Goal: Information Seeking & Learning: Check status

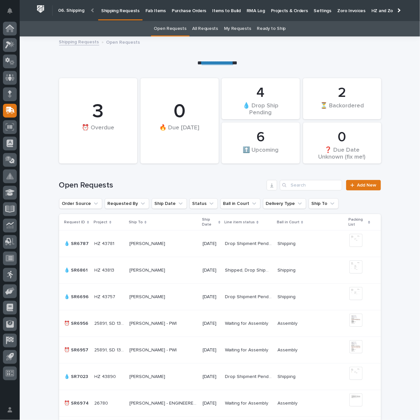
click at [178, 12] on p "Purchase Orders" at bounding box center [189, 7] width 35 height 14
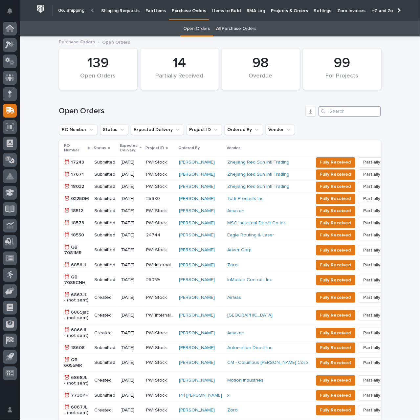
click at [339, 111] on input "Search" at bounding box center [350, 111] width 62 height 11
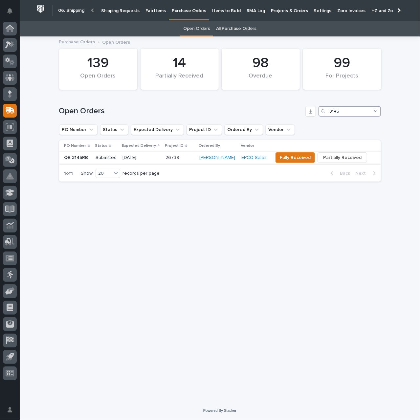
type input "3145"
click at [154, 157] on p "[DATE]" at bounding box center [142, 158] width 38 height 6
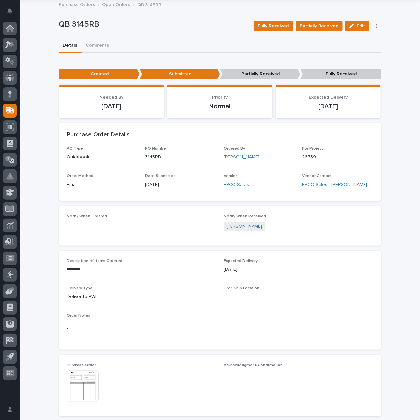
scroll to position [164, 0]
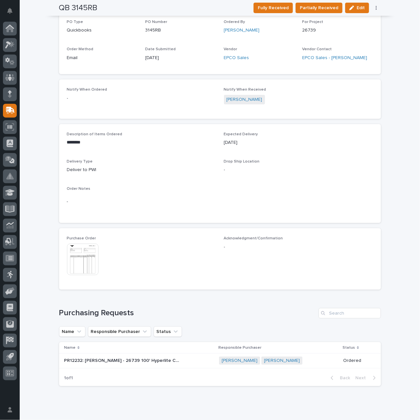
click at [82, 263] on img at bounding box center [83, 260] width 32 height 32
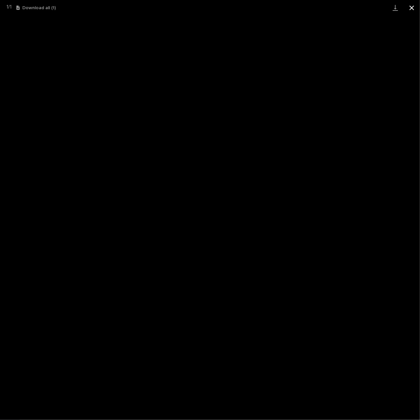
click at [414, 8] on button "Close gallery" at bounding box center [412, 7] width 16 height 15
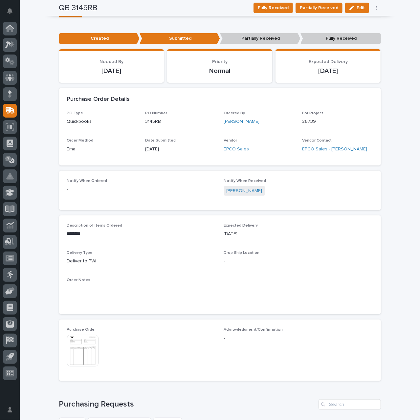
scroll to position [0, 0]
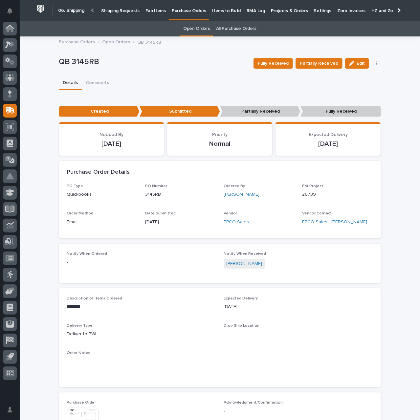
click at [116, 12] on p "Shipping Requests" at bounding box center [120, 7] width 38 height 14
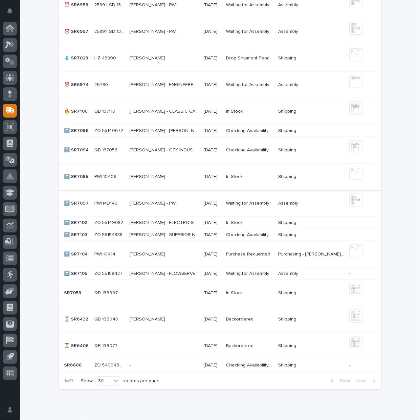
scroll to position [329, 0]
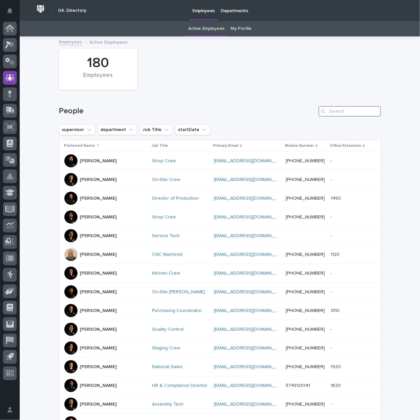
click at [333, 112] on input "Search" at bounding box center [350, 111] width 62 height 11
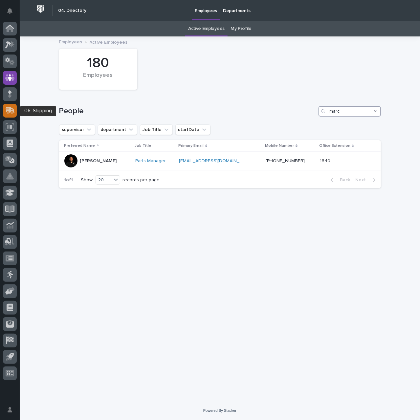
type input "marc"
click at [10, 116] on div at bounding box center [10, 111] width 14 height 14
